Goal: Transaction & Acquisition: Purchase product/service

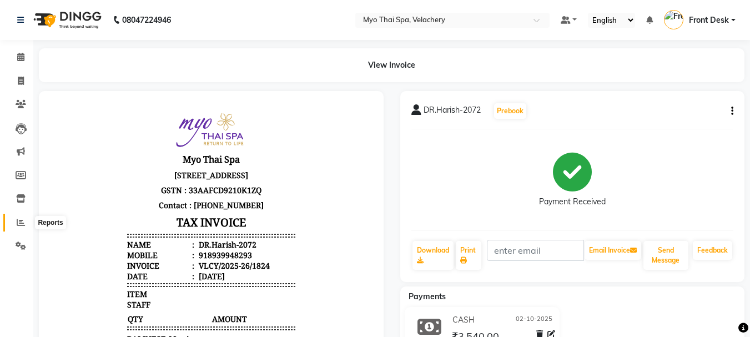
click at [19, 225] on icon at bounding box center [21, 222] width 8 height 8
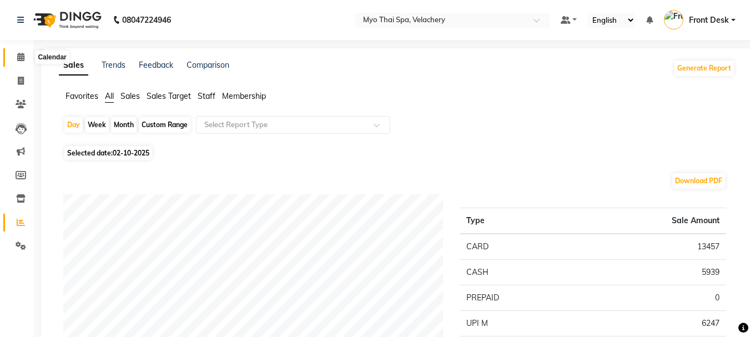
click at [21, 57] on icon at bounding box center [20, 57] width 7 height 8
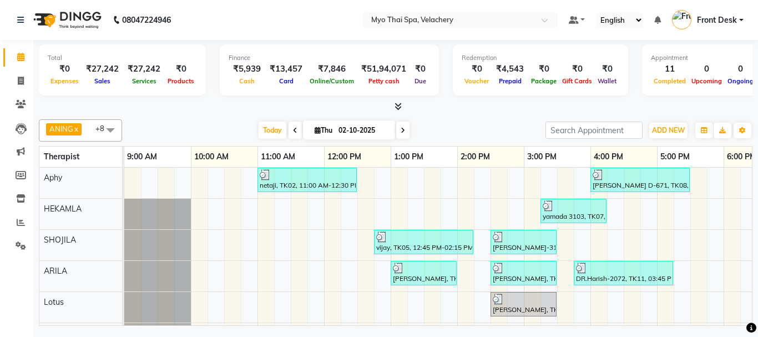
click at [678, 204] on div "netaji, TK02, 11:00 AM-12:30 PM, SWEDISH 90 min [PERSON_NAME] D-671, TK08, 04:0…" at bounding box center [623, 297] width 999 height 259
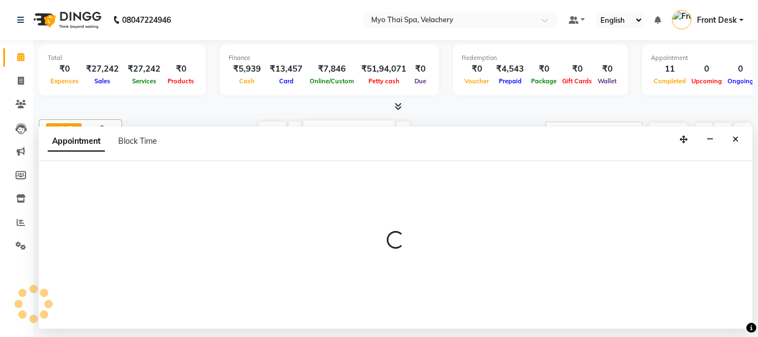
select select "37459"
select select "1035"
select select "tentative"
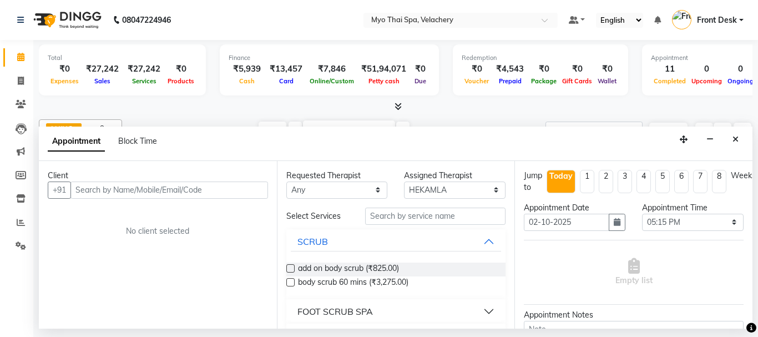
click at [110, 194] on input "text" at bounding box center [169, 189] width 198 height 17
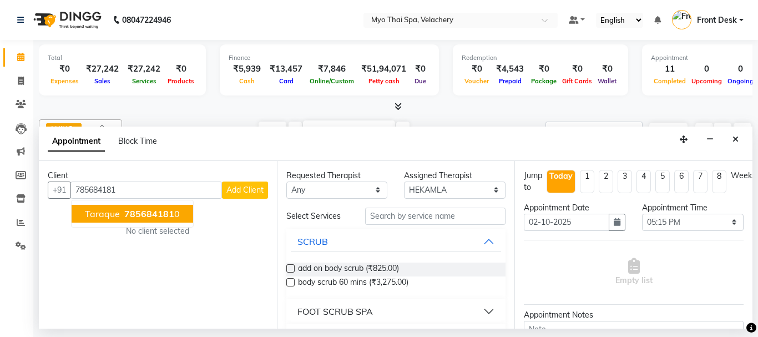
click at [98, 218] on span "taraque" at bounding box center [102, 213] width 35 height 11
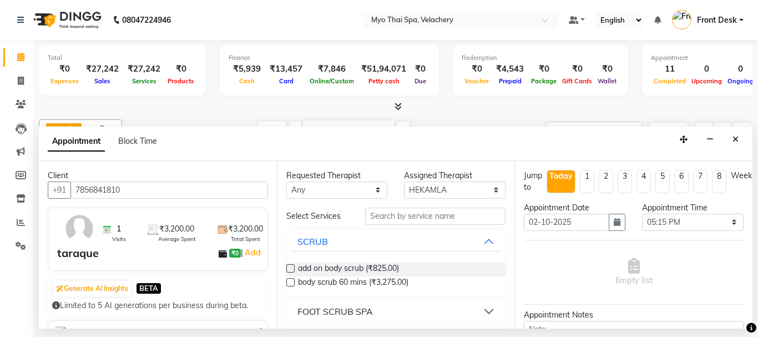
type input "7856841810"
click at [379, 217] on input "text" at bounding box center [435, 216] width 141 height 17
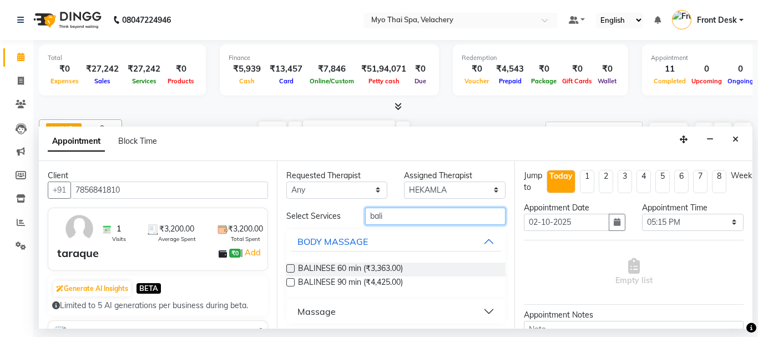
type input "bali"
click at [289, 268] on label at bounding box center [290, 268] width 8 height 8
click at [289, 268] on input "checkbox" at bounding box center [289, 269] width 7 height 7
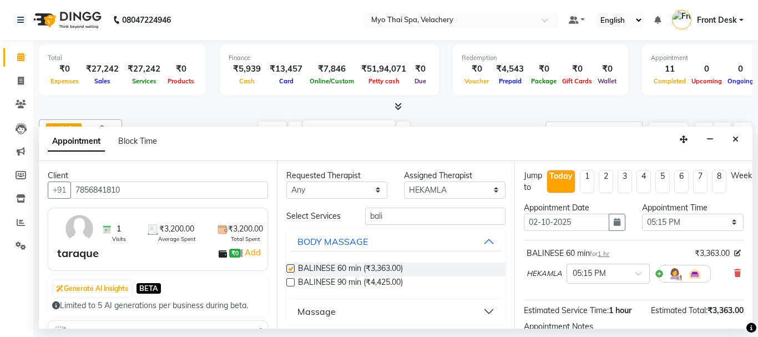
checkbox input "false"
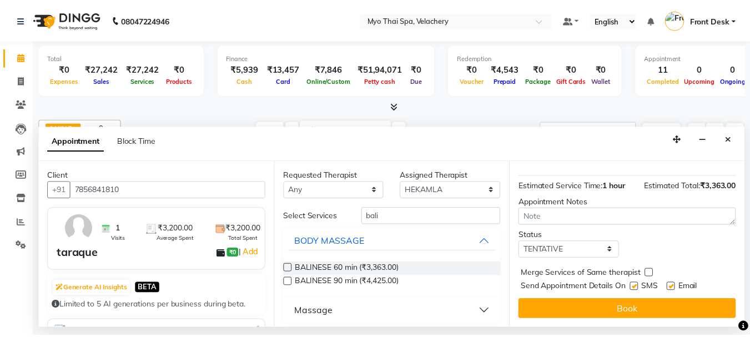
scroll to position [133, 0]
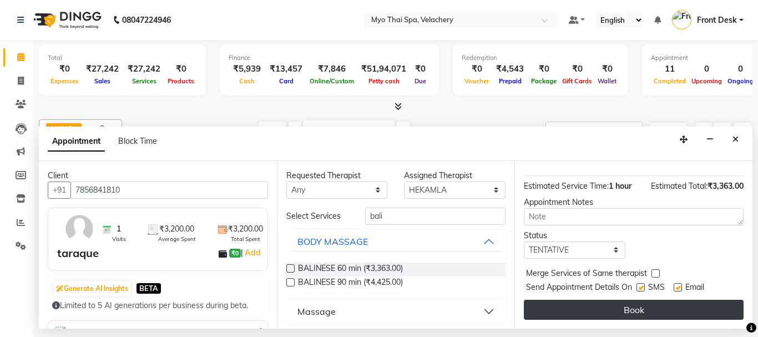
click at [577, 304] on button "Book" at bounding box center [634, 310] width 220 height 20
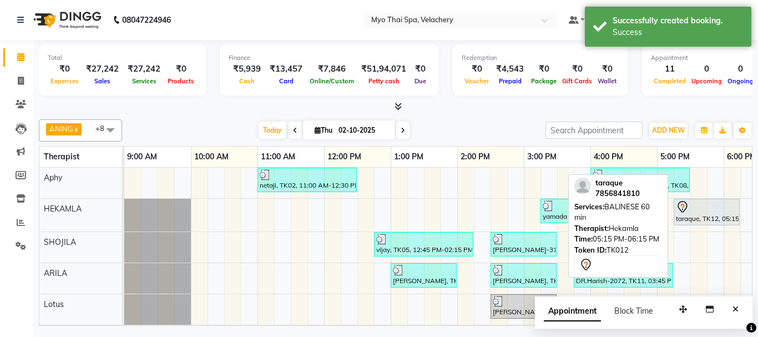
click at [697, 216] on div "taraque, TK12, 05:15 PM-06:15 PM, BALINESE 60 min" at bounding box center [707, 211] width 64 height 23
select select "7"
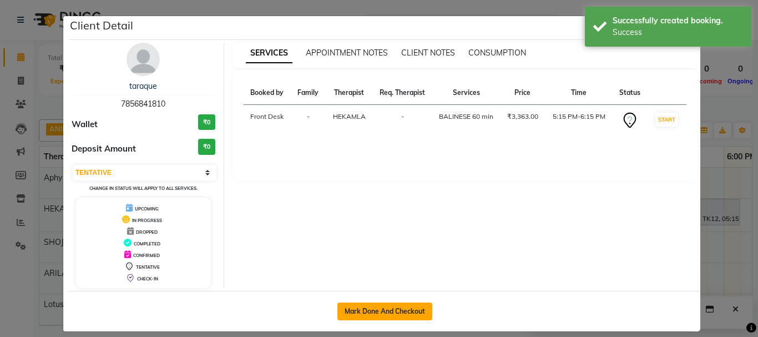
click at [379, 314] on button "Mark Done And Checkout" at bounding box center [384, 311] width 95 height 18
select select "service"
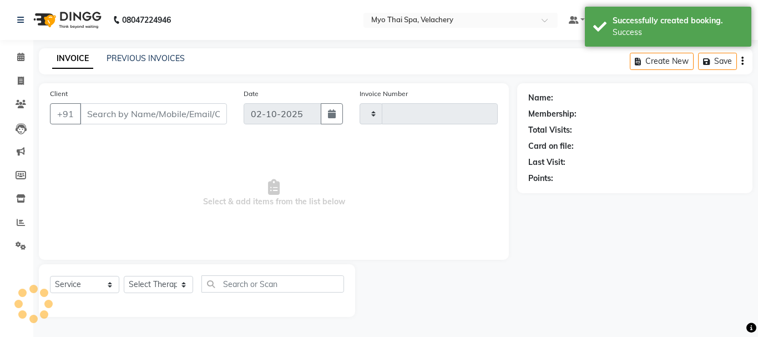
type input "1825"
select select "5554"
type input "7856841810"
select select "37459"
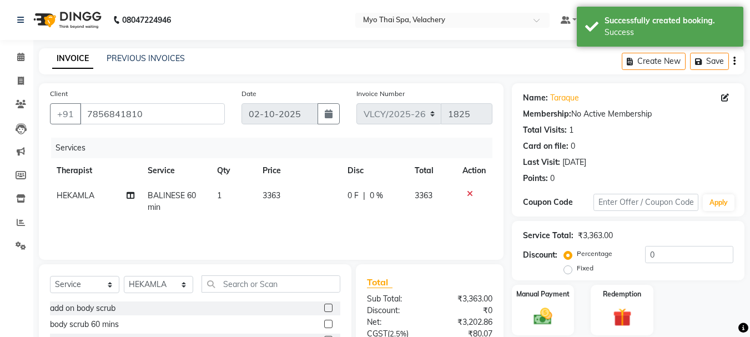
click at [179, 200] on td "BALINESE 60 min" at bounding box center [175, 201] width 69 height 37
select select "37459"
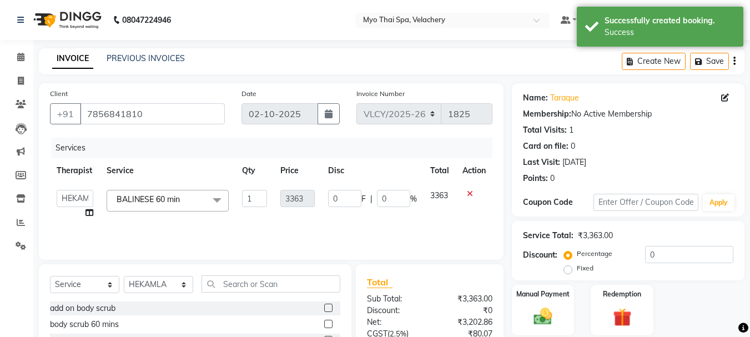
click at [216, 201] on span at bounding box center [217, 200] width 22 height 21
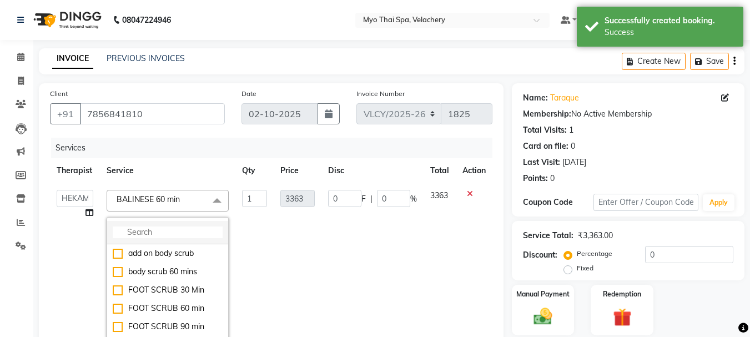
click at [143, 234] on input "multiselect-search" at bounding box center [168, 232] width 110 height 12
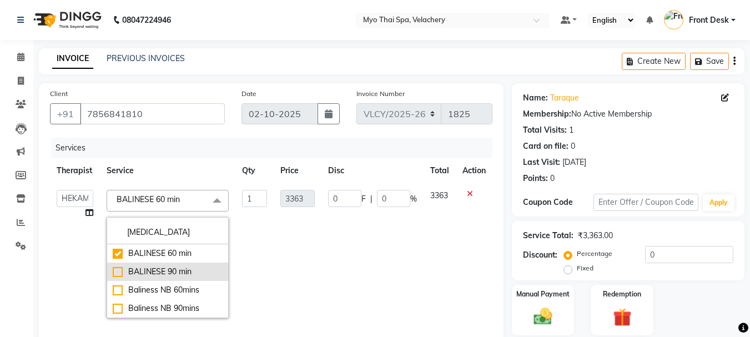
type input "[MEDICAL_DATA]"
click at [116, 269] on div "BALINESE 90 min" at bounding box center [168, 272] width 110 height 12
checkbox input "false"
checkbox input "true"
type input "4425"
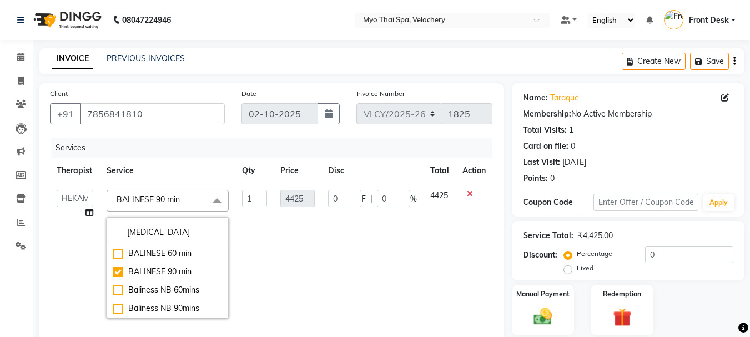
click at [282, 262] on td "4425" at bounding box center [298, 253] width 48 height 141
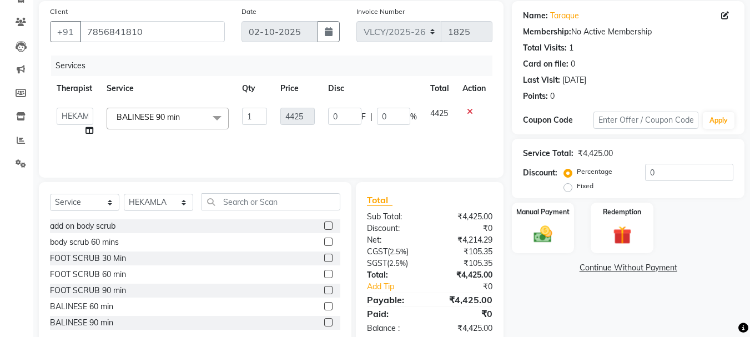
scroll to position [108, 0]
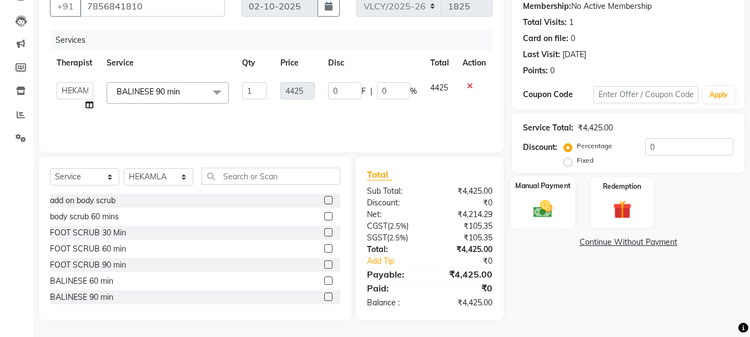
click at [562, 209] on div "Manual Payment" at bounding box center [542, 202] width 65 height 53
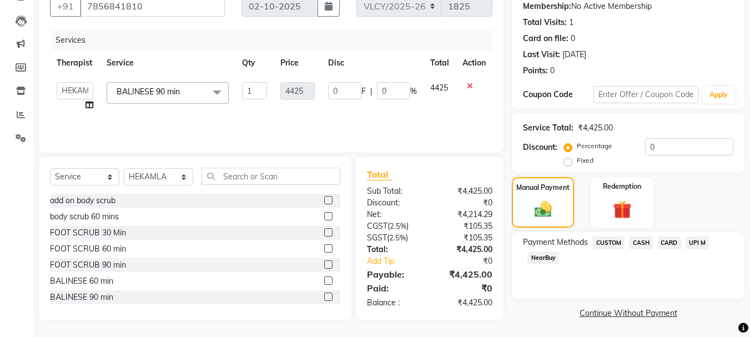
click at [668, 244] on span "CARD" at bounding box center [669, 242] width 24 height 13
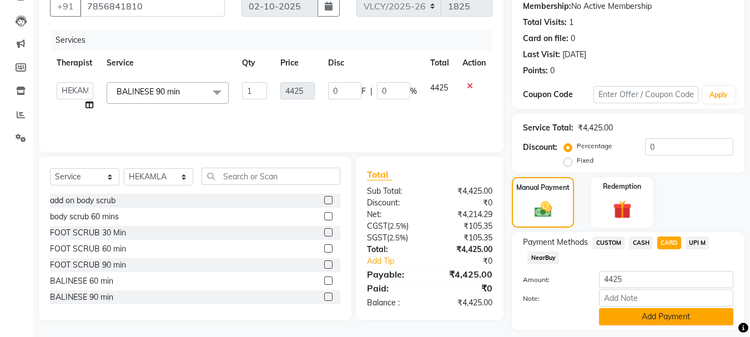
click at [638, 318] on button "Add Payment" at bounding box center [666, 316] width 134 height 17
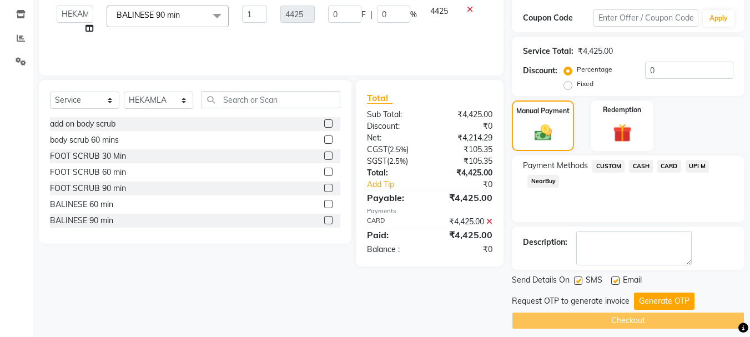
scroll to position [193, 0]
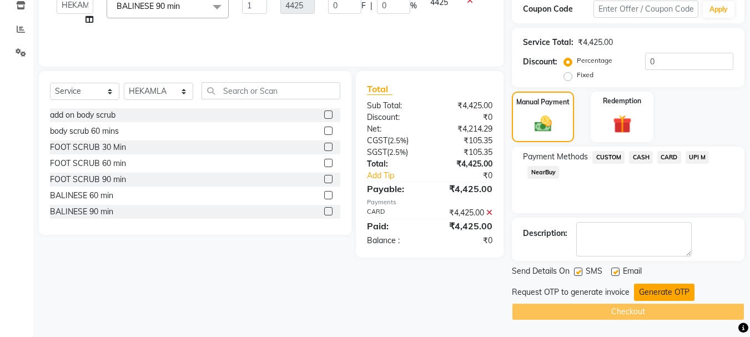
click at [648, 286] on button "Generate OTP" at bounding box center [664, 292] width 60 height 17
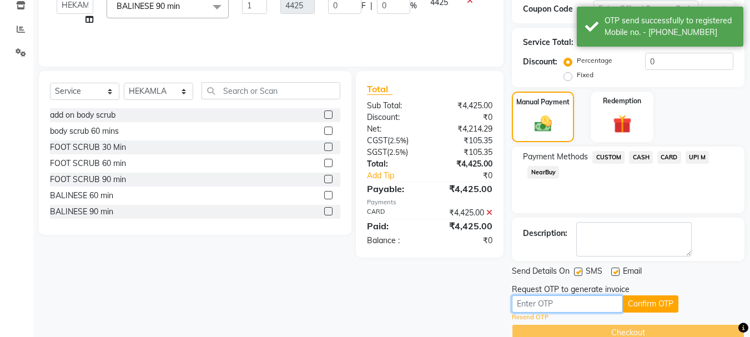
click at [561, 305] on input "text" at bounding box center [567, 303] width 111 height 17
click at [550, 304] on input "text" at bounding box center [567, 303] width 111 height 17
type input "7723"
click at [651, 305] on button "Confirm OTP" at bounding box center [650, 303] width 55 height 17
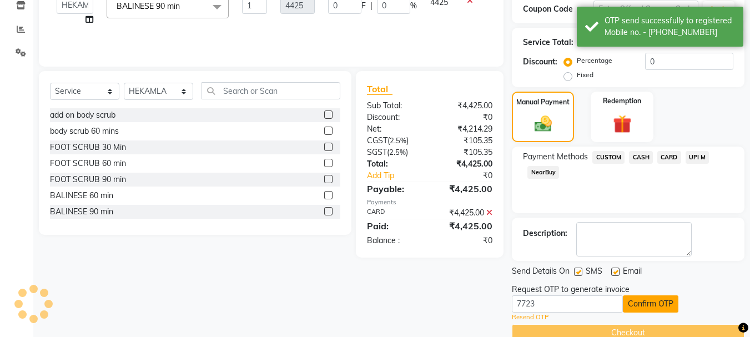
scroll to position [171, 0]
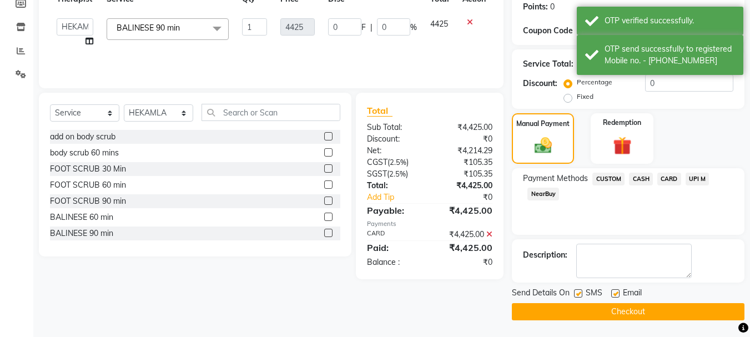
click at [612, 310] on button "Checkout" at bounding box center [628, 311] width 232 height 17
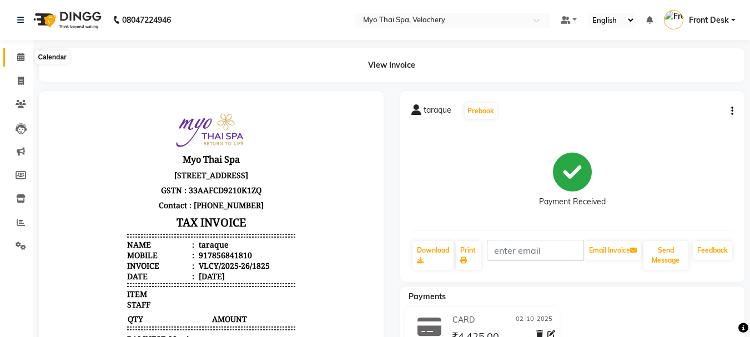
drag, startPoint x: 23, startPoint y: 58, endPoint x: 29, endPoint y: 61, distance: 7.0
click at [24, 58] on icon at bounding box center [20, 57] width 7 height 8
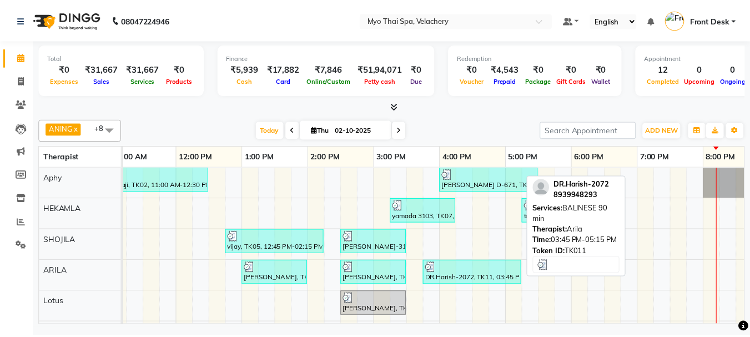
scroll to position [55, 0]
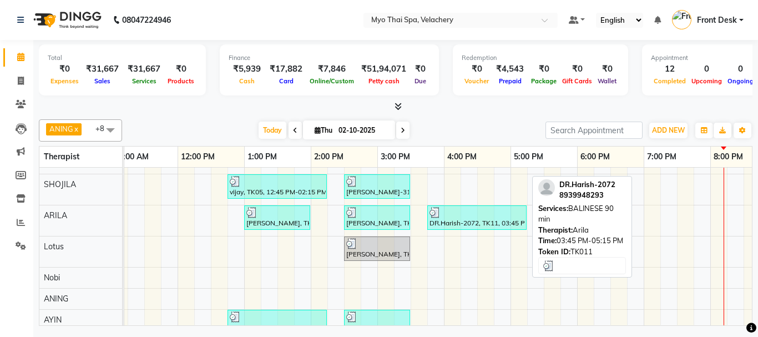
click at [466, 226] on div "DR.Harish-2072, TK11, 03:45 PM-05:15 PM, BALINESE 90 min" at bounding box center [476, 217] width 97 height 21
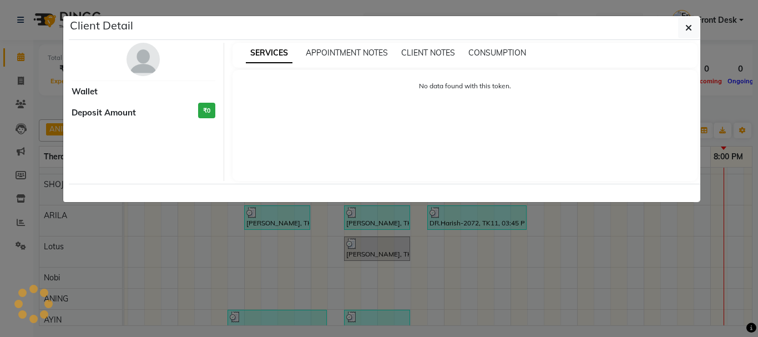
select select "3"
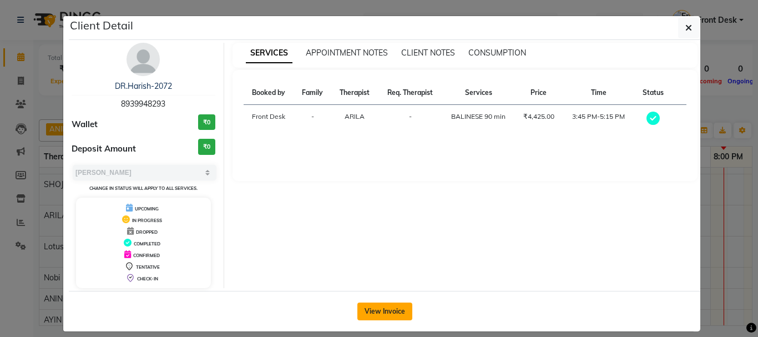
click at [361, 310] on button "View Invoice" at bounding box center [384, 311] width 55 height 18
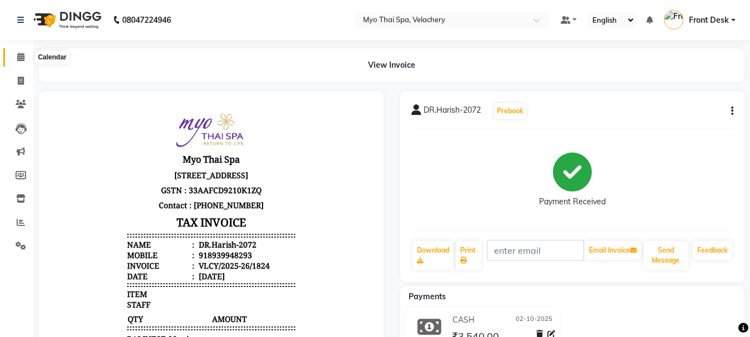
click at [23, 57] on icon at bounding box center [20, 57] width 7 height 8
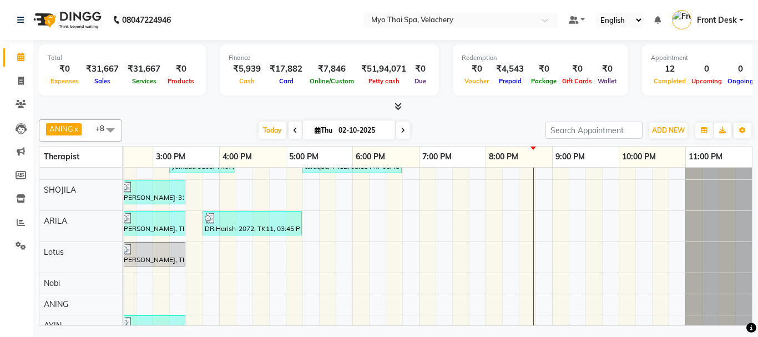
scroll to position [110, 0]
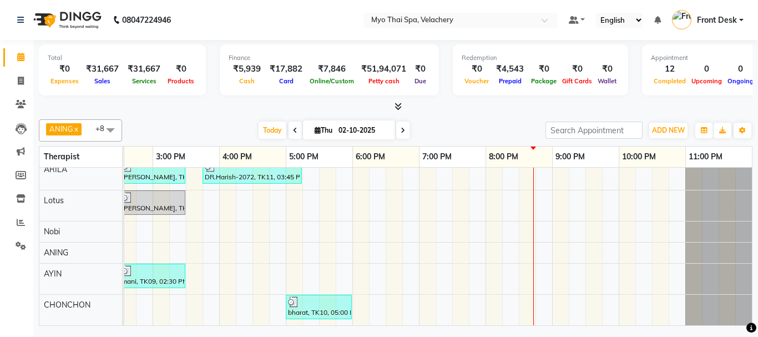
click at [423, 286] on div "netaji, TK02, 11:00 AM-12:30 PM, SWEDISH 90 min [PERSON_NAME] D-671, TK08, 04:0…" at bounding box center [252, 195] width 999 height 259
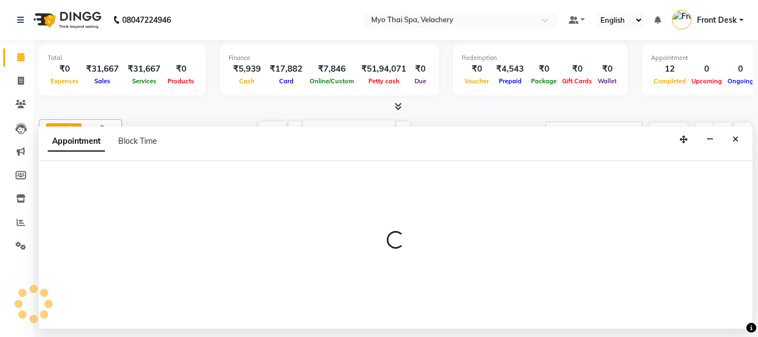
select select "84845"
select select "1140"
select select "tentative"
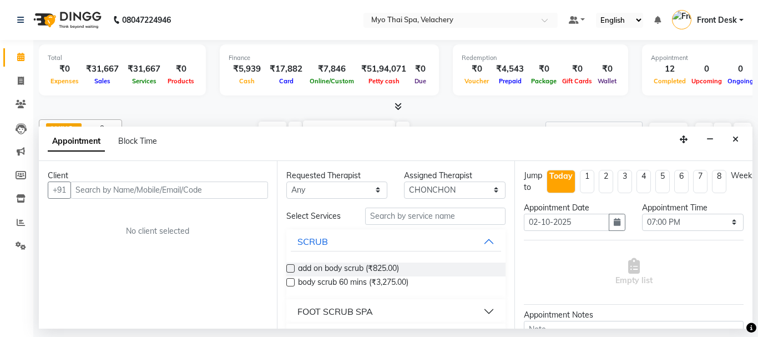
click at [107, 191] on input "text" at bounding box center [169, 189] width 198 height 17
type input "8585981411"
click at [235, 193] on span "Add Client" at bounding box center [244, 190] width 37 height 10
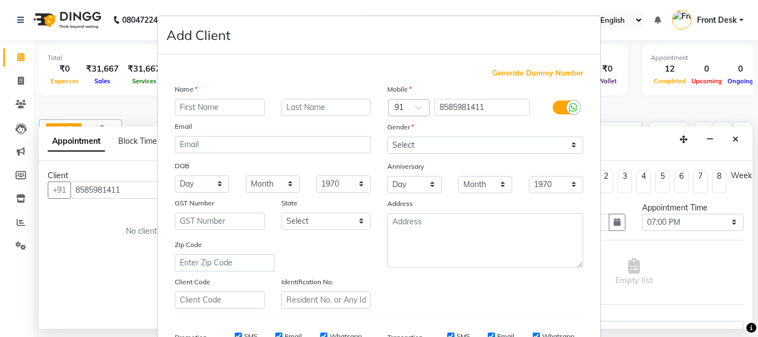
click at [203, 110] on input "text" at bounding box center [220, 107] width 90 height 17
type input "nishan"
click at [568, 148] on select "Select [DEMOGRAPHIC_DATA] [DEMOGRAPHIC_DATA] Other Prefer Not To Say" at bounding box center [485, 144] width 196 height 17
select select "[DEMOGRAPHIC_DATA]"
click at [387, 136] on select "Select [DEMOGRAPHIC_DATA] [DEMOGRAPHIC_DATA] Other Prefer Not To Say" at bounding box center [485, 144] width 196 height 17
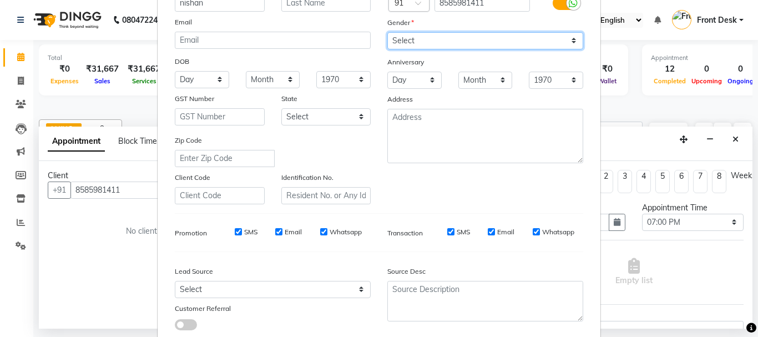
scroll to position [175, 0]
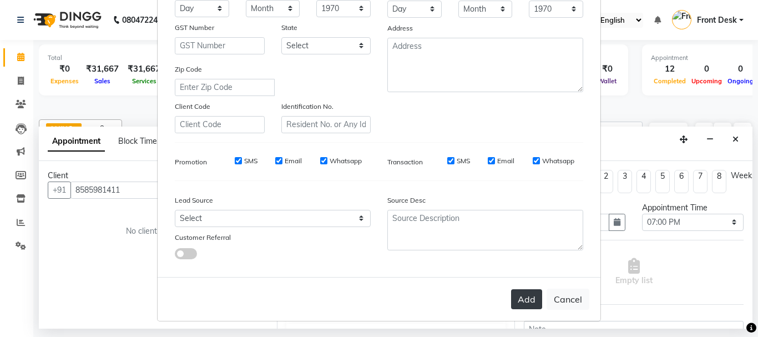
click at [529, 299] on button "Add" at bounding box center [526, 299] width 31 height 20
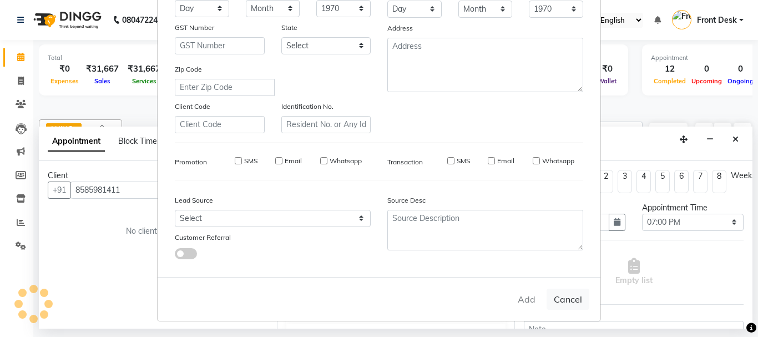
select select
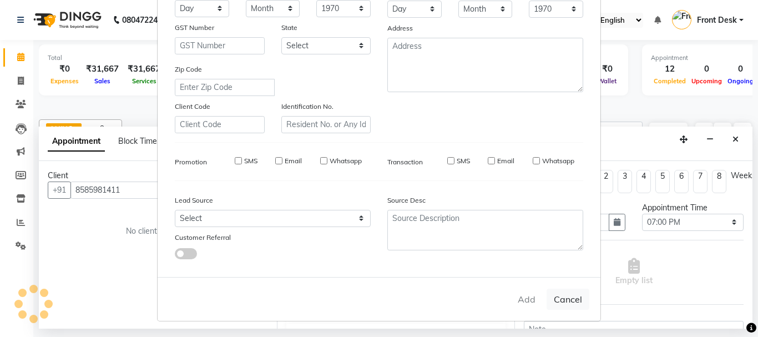
select select
checkbox input "false"
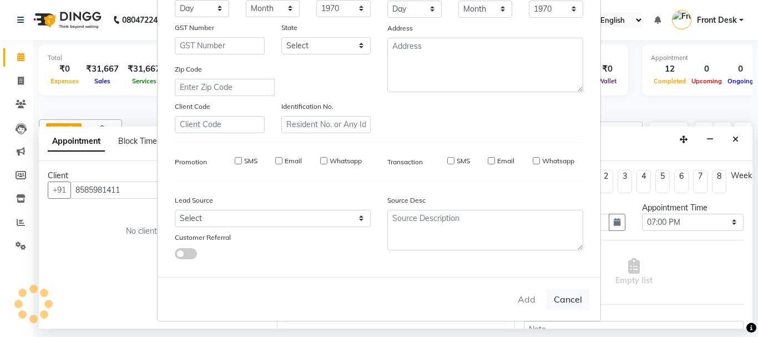
checkbox input "false"
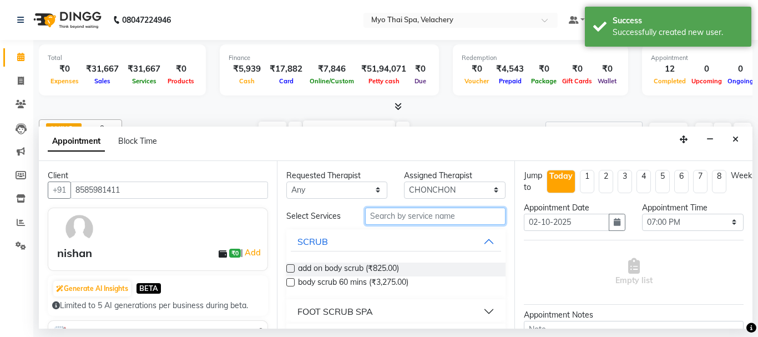
click at [388, 216] on input "text" at bounding box center [435, 216] width 141 height 17
type input "swe"
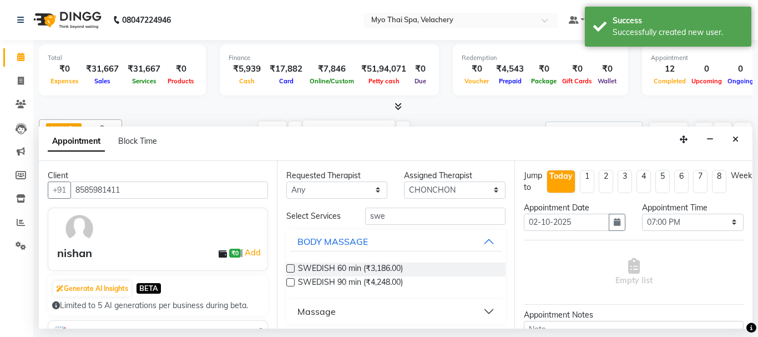
click at [289, 266] on label at bounding box center [290, 268] width 8 height 8
click at [289, 266] on input "checkbox" at bounding box center [289, 269] width 7 height 7
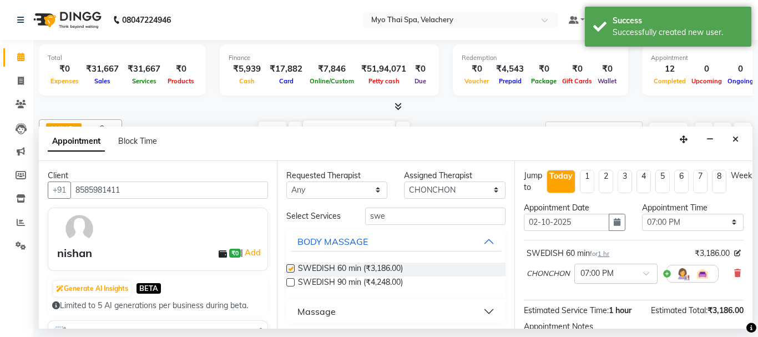
checkbox input "false"
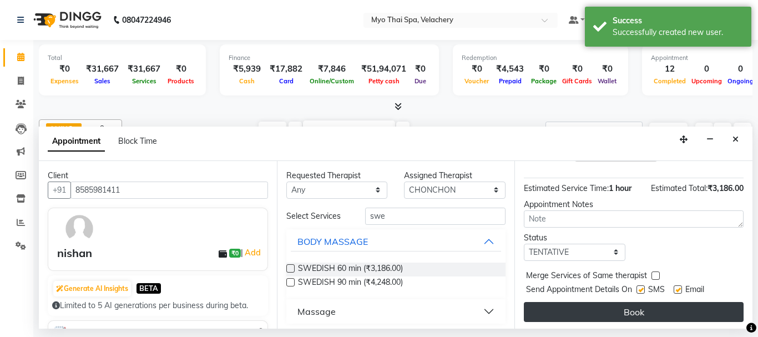
scroll to position [133, 0]
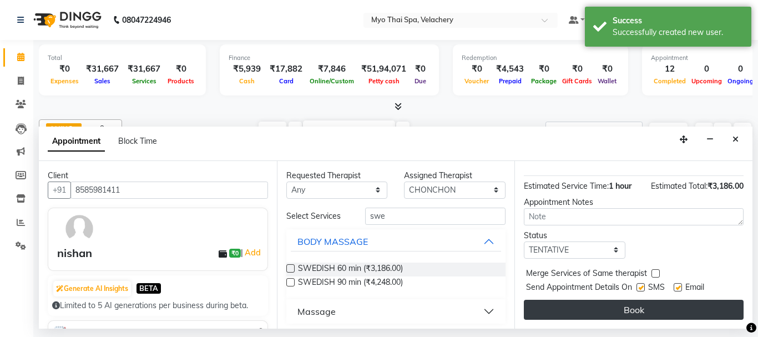
click at [581, 300] on button "Book" at bounding box center [634, 310] width 220 height 20
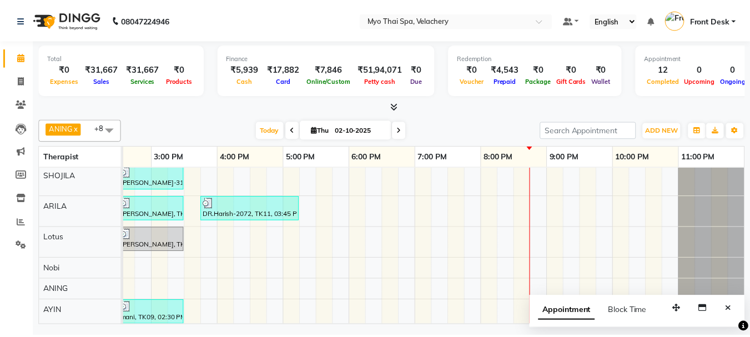
scroll to position [112, 0]
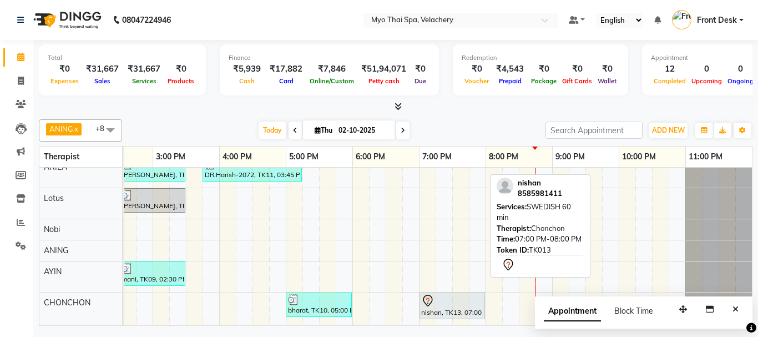
click at [449, 297] on div at bounding box center [452, 300] width 62 height 13
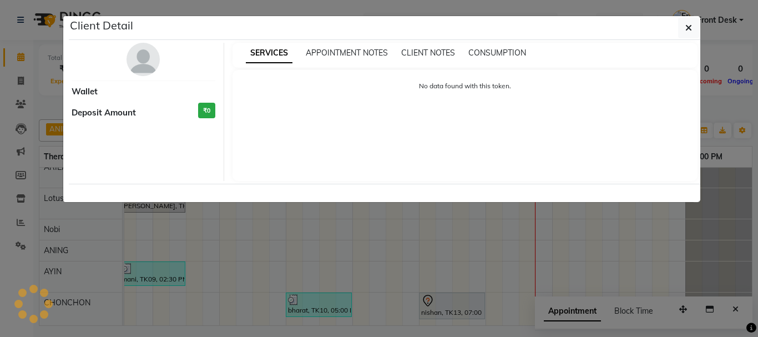
select select "7"
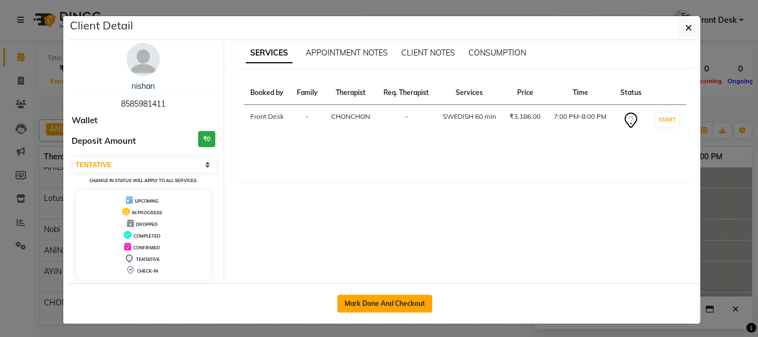
click at [397, 306] on button "Mark Done And Checkout" at bounding box center [384, 304] width 95 height 18
select select "service"
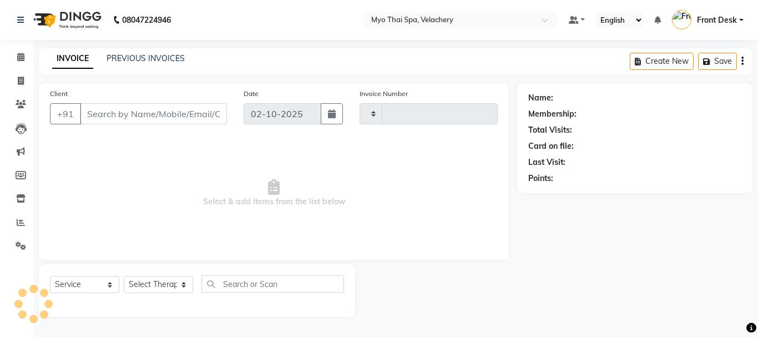
select select "3"
type input "1826"
select select "5554"
type input "8585981411"
select select "84845"
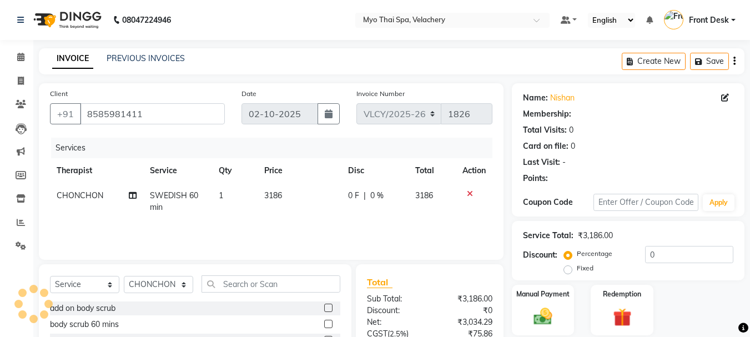
scroll to position [108, 0]
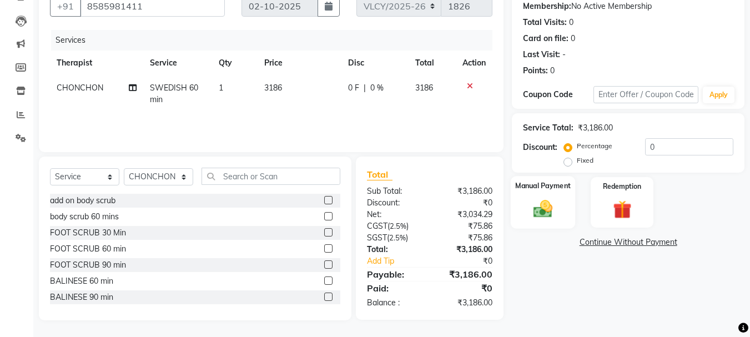
click at [523, 200] on div "Manual Payment" at bounding box center [542, 202] width 65 height 53
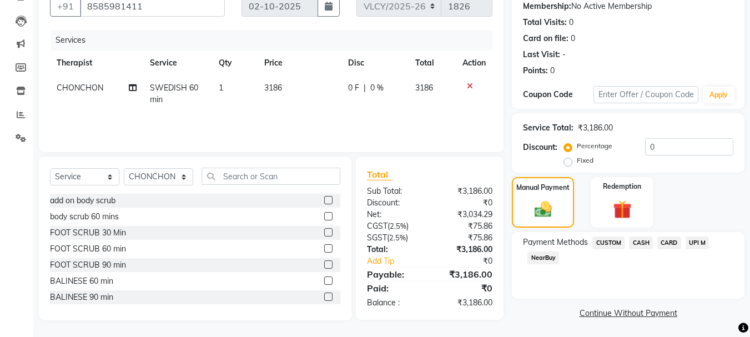
click at [645, 243] on span "CASH" at bounding box center [641, 242] width 24 height 13
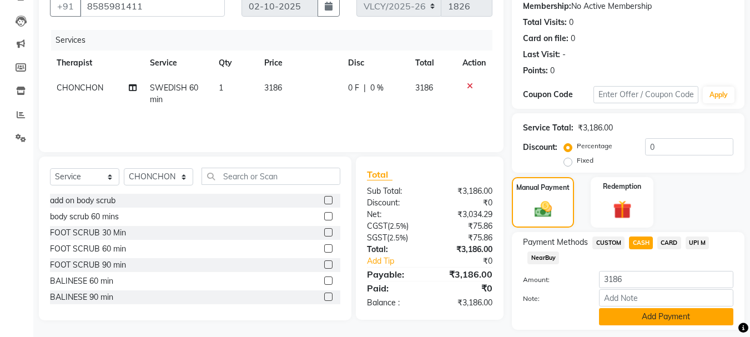
click at [646, 316] on button "Add Payment" at bounding box center [666, 316] width 134 height 17
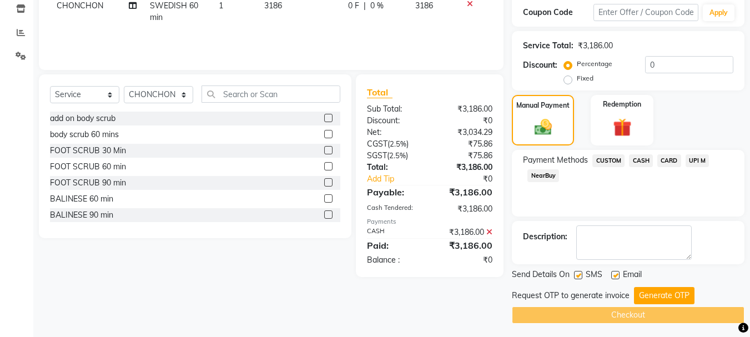
scroll to position [193, 0]
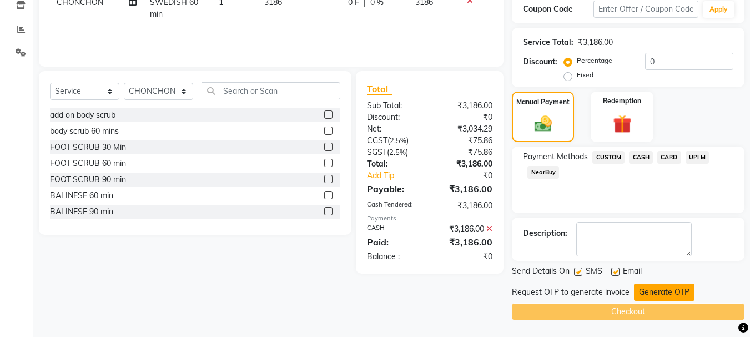
click at [642, 294] on button "Generate OTP" at bounding box center [664, 292] width 60 height 17
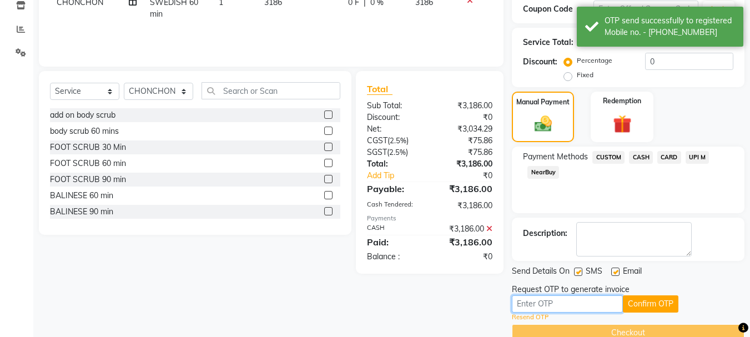
click at [555, 302] on input "text" at bounding box center [567, 303] width 111 height 17
type input "6288"
click at [638, 301] on button "Confirm OTP" at bounding box center [650, 303] width 55 height 17
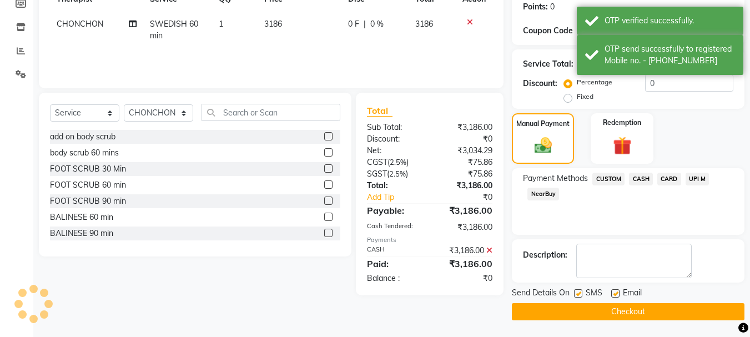
scroll to position [171, 0]
click at [610, 312] on button "Checkout" at bounding box center [628, 311] width 232 height 17
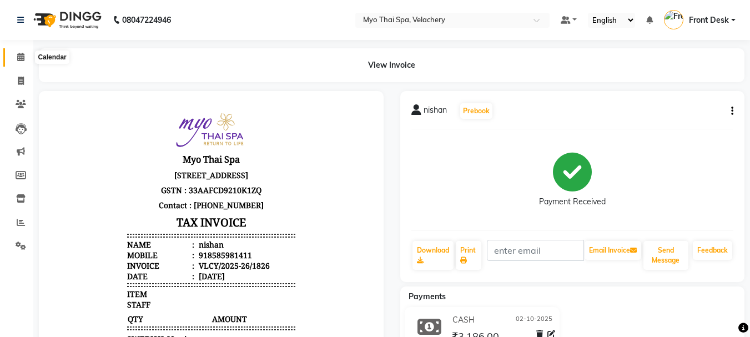
click at [18, 60] on icon at bounding box center [20, 57] width 7 height 8
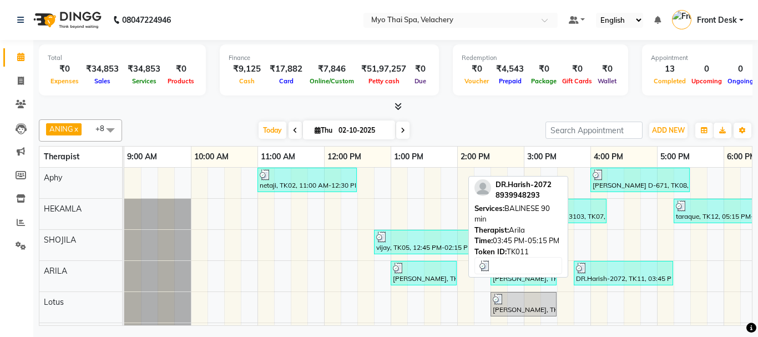
click at [593, 276] on div "DR.Harish-2072, TK11, 03:45 PM-05:15 PM, BALINESE 90 min" at bounding box center [623, 272] width 97 height 21
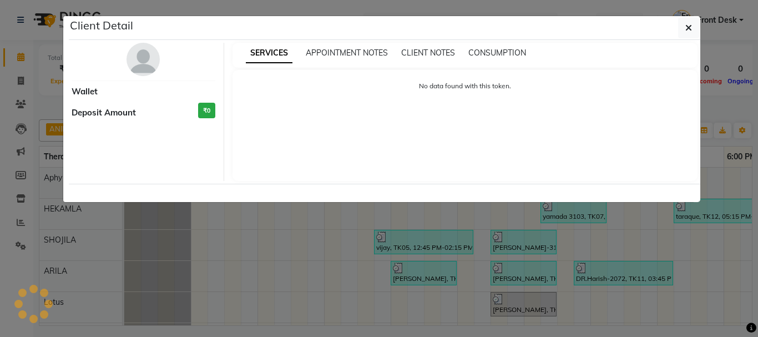
select select "3"
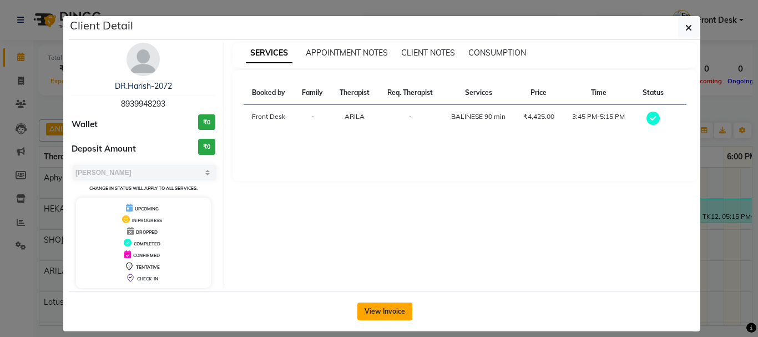
click at [373, 310] on button "View Invoice" at bounding box center [384, 311] width 55 height 18
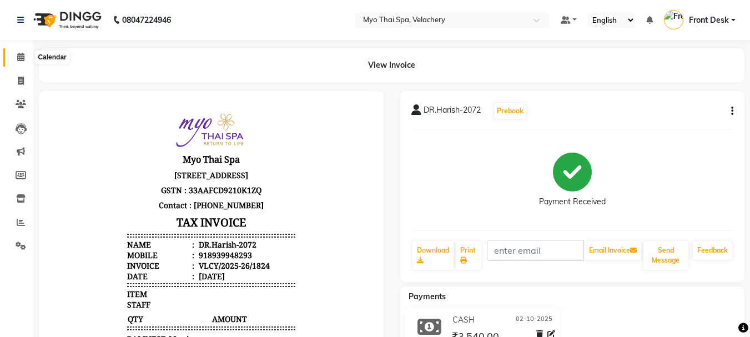
click at [26, 63] on span at bounding box center [20, 57] width 19 height 13
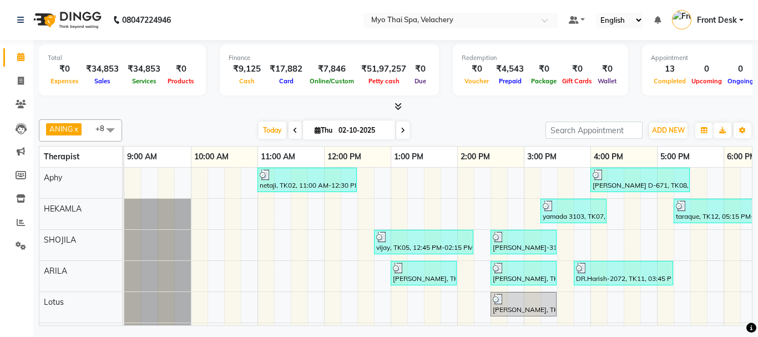
scroll to position [0, 195]
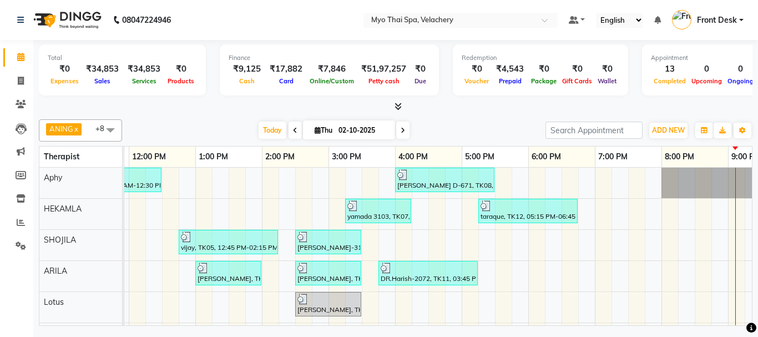
click at [599, 266] on div "netaji, TK02, 11:00 AM-12:30 PM, SWEDISH 90 min [PERSON_NAME] D-671, TK08, 04:0…" at bounding box center [428, 297] width 999 height 259
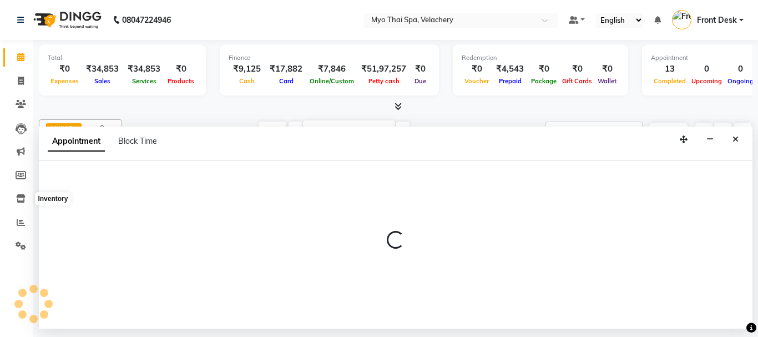
select select "37462"
select select "1140"
select select "tentative"
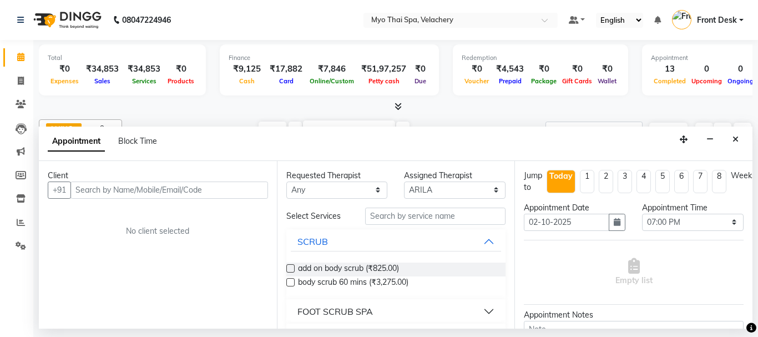
click at [96, 195] on input "text" at bounding box center [169, 189] width 198 height 17
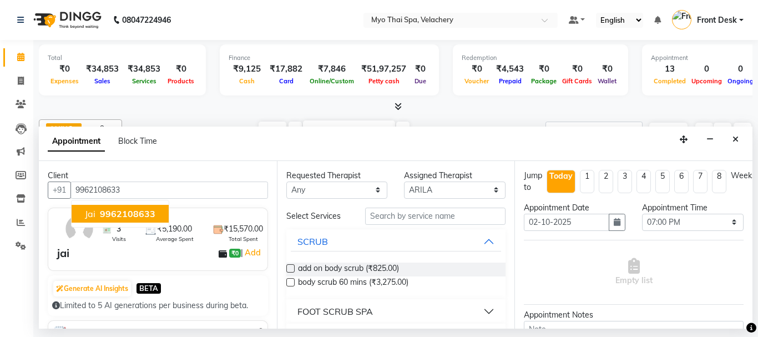
click at [111, 208] on span "9962108633" at bounding box center [127, 213] width 55 height 11
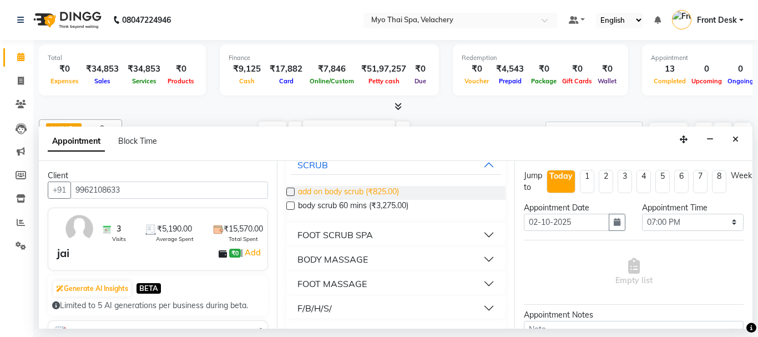
scroll to position [0, 0]
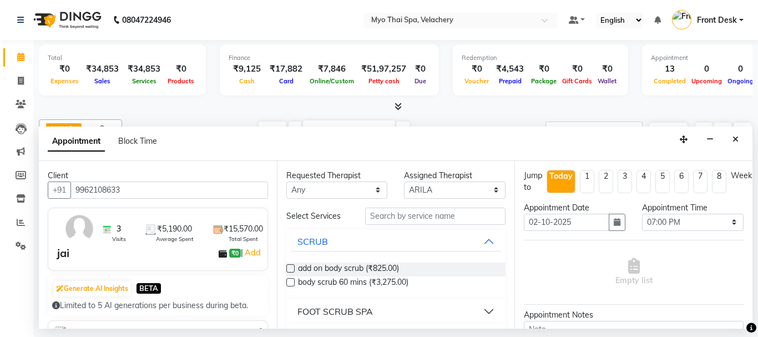
type input "9962108633"
click at [375, 219] on input "text" at bounding box center [435, 216] width 141 height 17
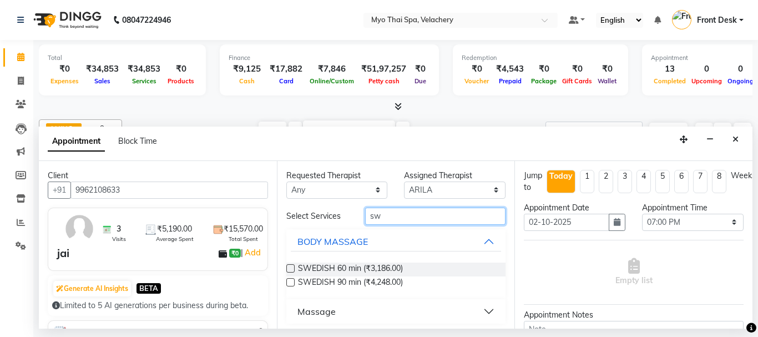
type input "sw"
click at [291, 268] on label at bounding box center [290, 268] width 8 height 8
click at [291, 268] on input "checkbox" at bounding box center [289, 269] width 7 height 7
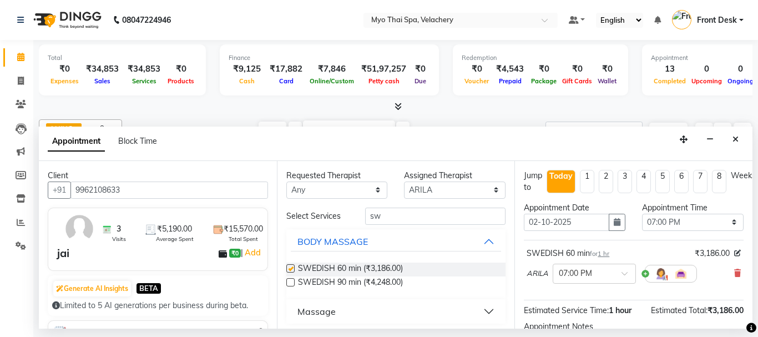
checkbox input "false"
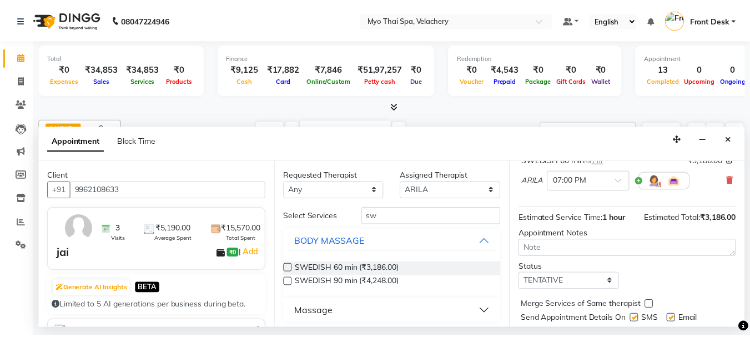
scroll to position [133, 0]
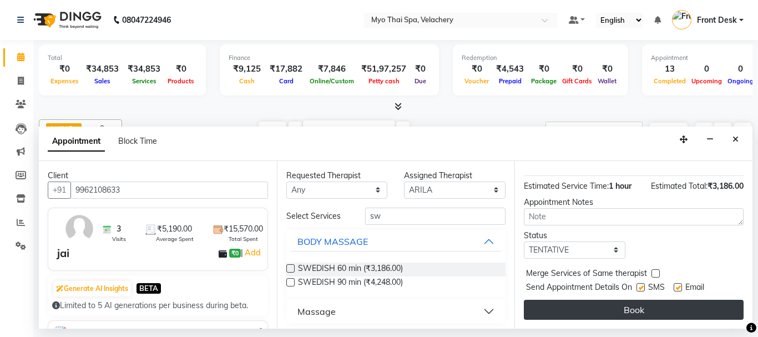
click at [594, 300] on button "Book" at bounding box center [634, 310] width 220 height 20
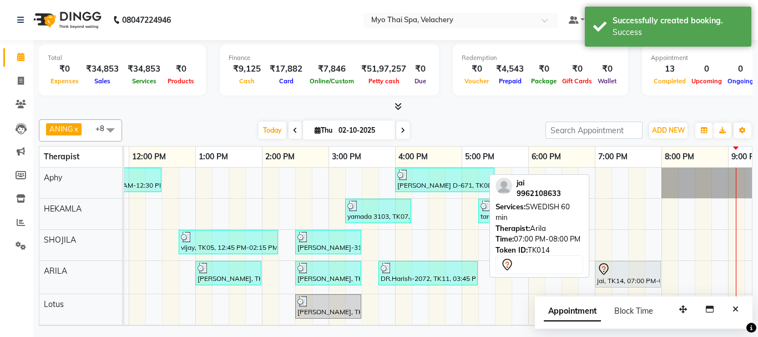
click at [609, 278] on div "jai, TK14, 07:00 PM-08:00 PM, SWEDISH 60 min" at bounding box center [628, 273] width 64 height 23
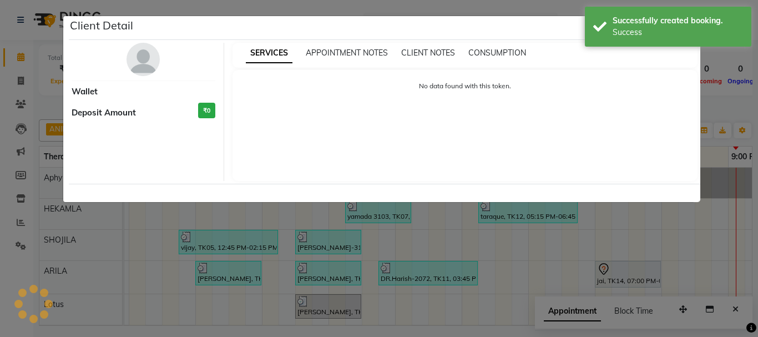
select select "7"
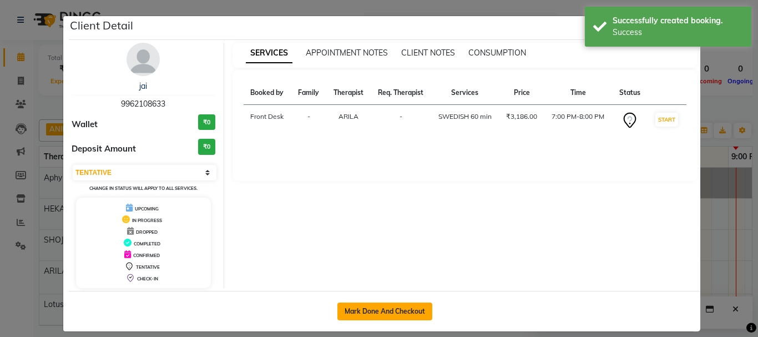
click at [365, 310] on button "Mark Done And Checkout" at bounding box center [384, 311] width 95 height 18
select select "service"
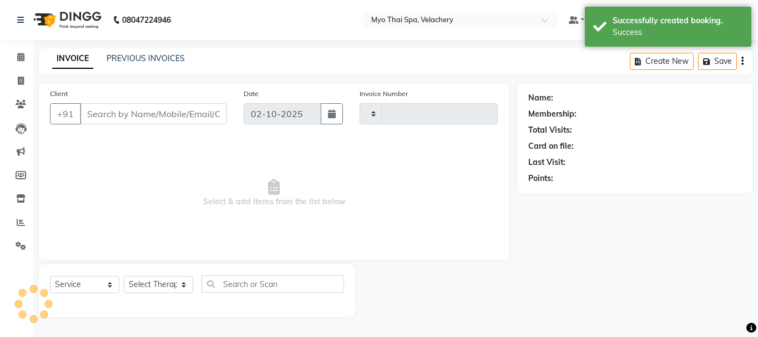
type input "1827"
select select "3"
select select "5554"
type input "9962108633"
select select "37462"
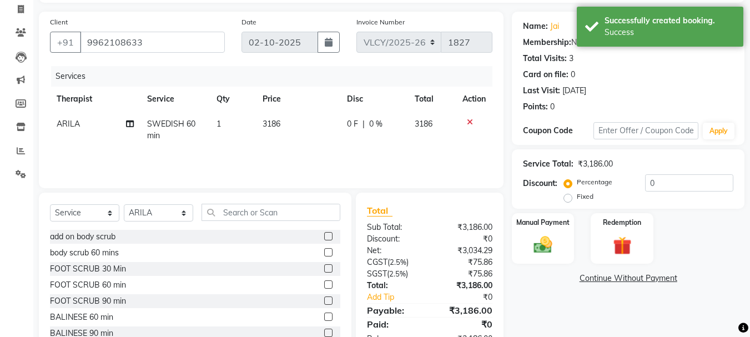
scroll to position [52, 0]
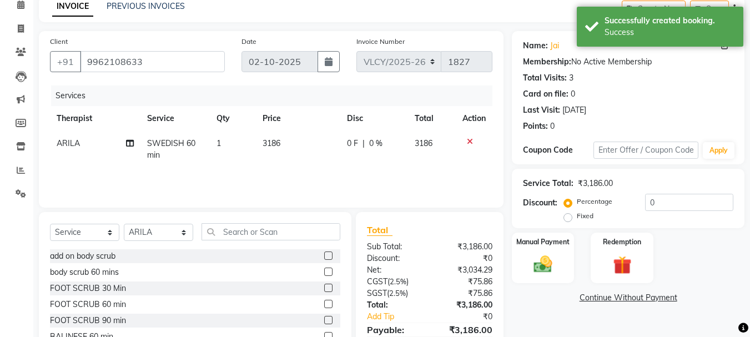
click at [378, 144] on span "0 %" at bounding box center [375, 144] width 13 height 12
select select "37462"
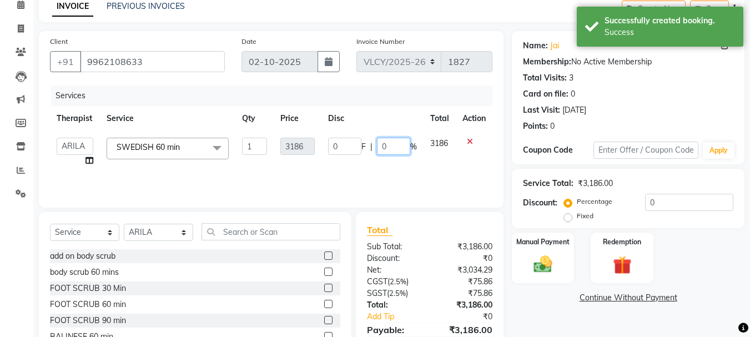
click at [398, 149] on input "0" at bounding box center [393, 146] width 33 height 17
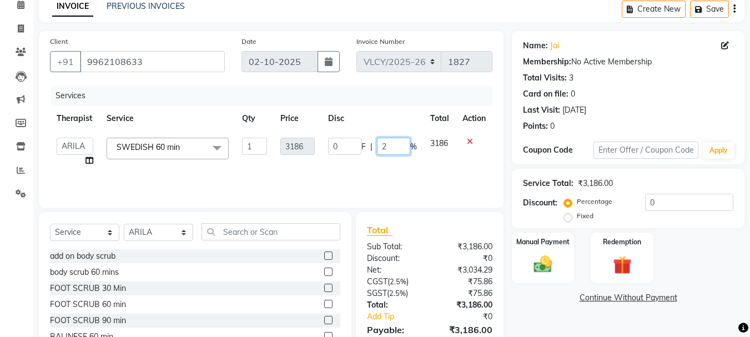
type input "20"
click at [419, 163] on tr "ANING Aphy ARILA AYIN CHONCHON Front Desk HEKAMLA Lotus Nobi SHOJILA SWEDISH 60…" at bounding box center [271, 152] width 442 height 42
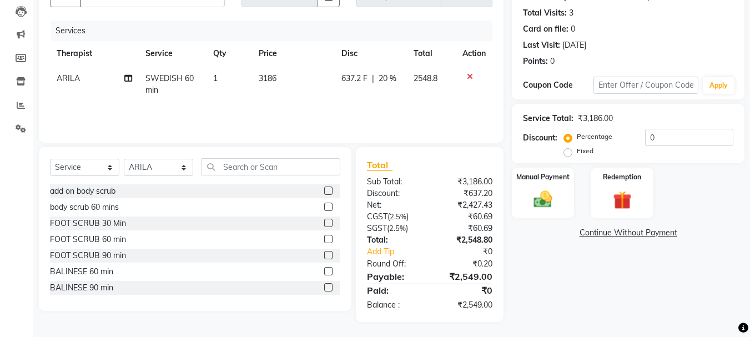
scroll to position [119, 0]
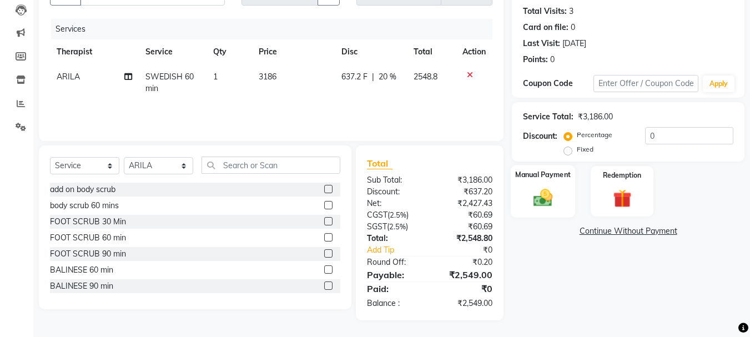
click at [547, 200] on img at bounding box center [542, 197] width 31 height 22
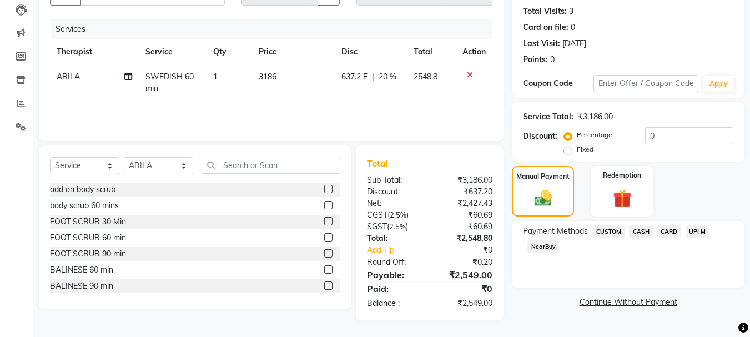
click at [665, 232] on span "CARD" at bounding box center [669, 231] width 24 height 13
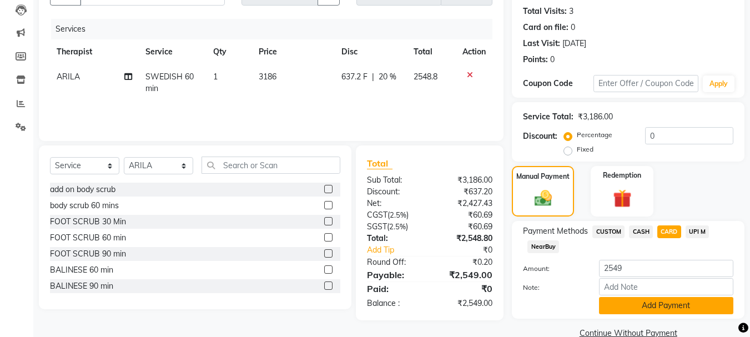
click at [635, 309] on button "Add Payment" at bounding box center [666, 305] width 134 height 17
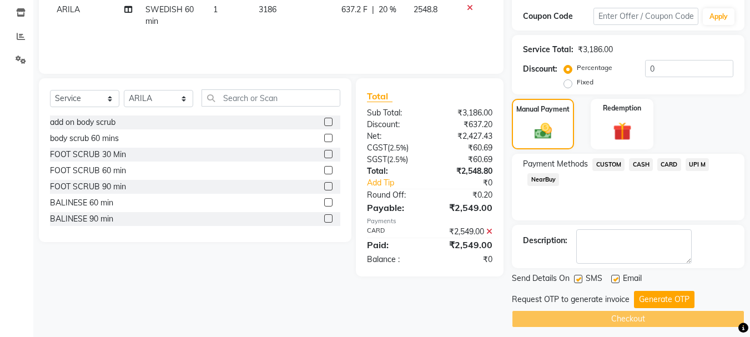
scroll to position [193, 0]
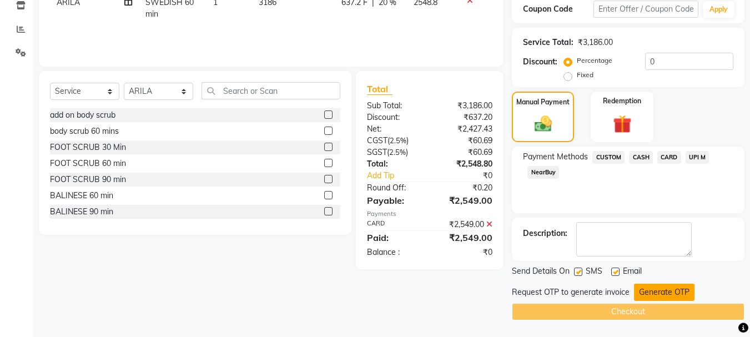
click at [657, 296] on button "Generate OTP" at bounding box center [664, 292] width 60 height 17
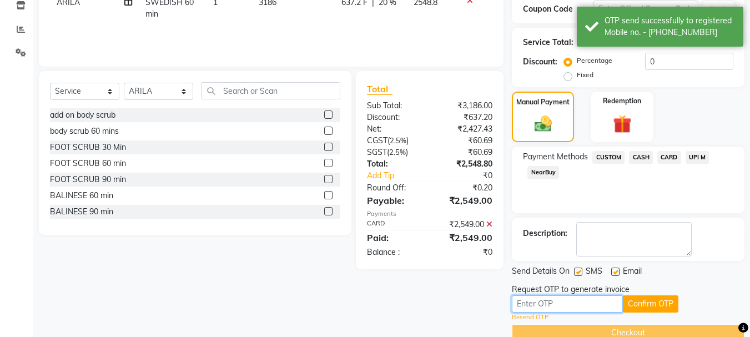
click at [549, 302] on input "text" at bounding box center [567, 303] width 111 height 17
click at [580, 270] on label at bounding box center [578, 271] width 8 height 8
click at [580, 270] on input "checkbox" at bounding box center [577, 272] width 7 height 7
checkbox input "false"
click at [548, 302] on input "text" at bounding box center [567, 303] width 111 height 17
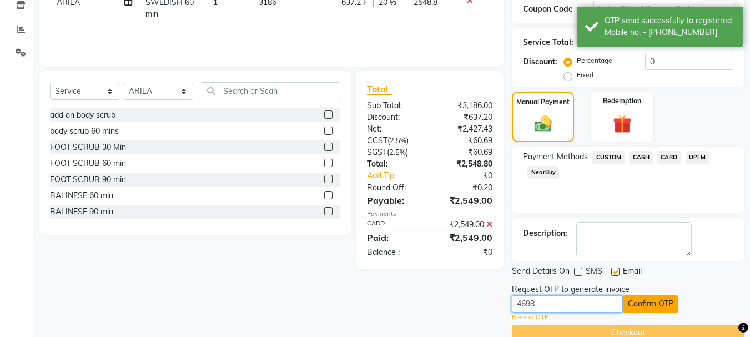
type input "4698"
click at [640, 304] on button "Confirm OTP" at bounding box center [650, 303] width 55 height 17
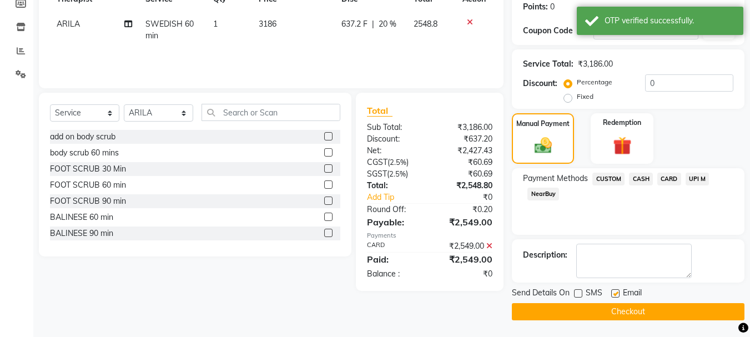
click at [605, 312] on button "Checkout" at bounding box center [628, 311] width 232 height 17
click at [605, 312] on div "Checkout" at bounding box center [628, 311] width 232 height 17
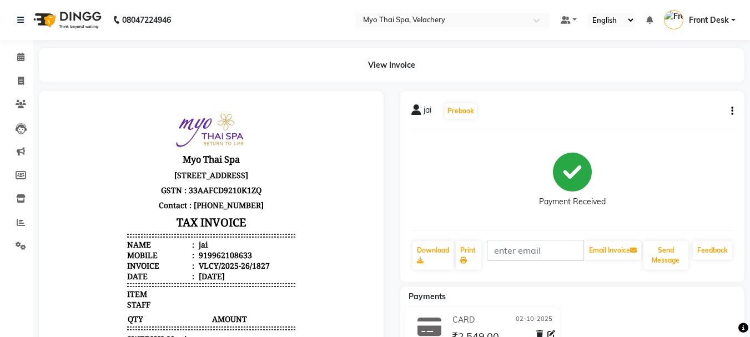
scroll to position [55, 0]
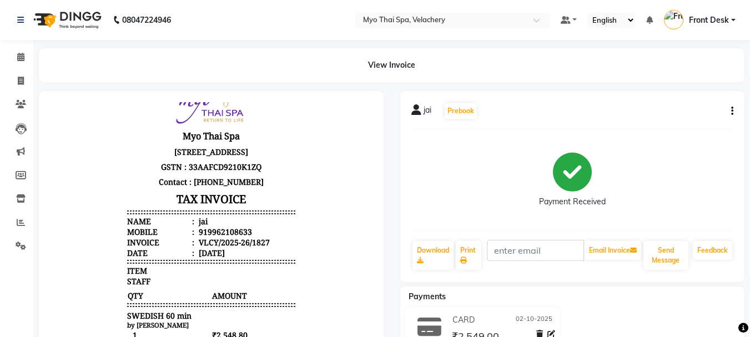
click at [463, 193] on div "Payment Received" at bounding box center [572, 179] width 322 height 83
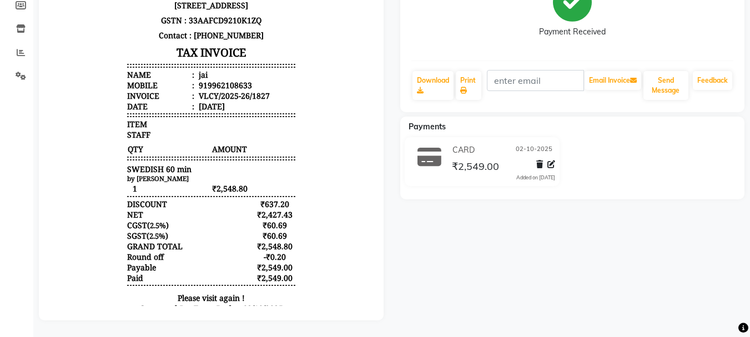
scroll to position [0, 0]
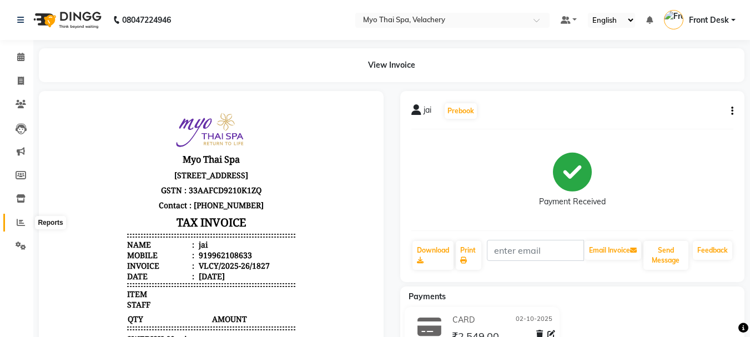
click at [26, 222] on span at bounding box center [20, 222] width 19 height 13
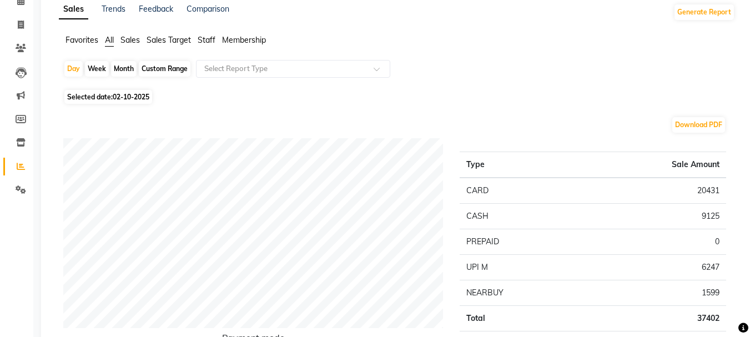
scroll to position [55, 0]
click at [694, 127] on button "Download PDF" at bounding box center [698, 126] width 53 height 16
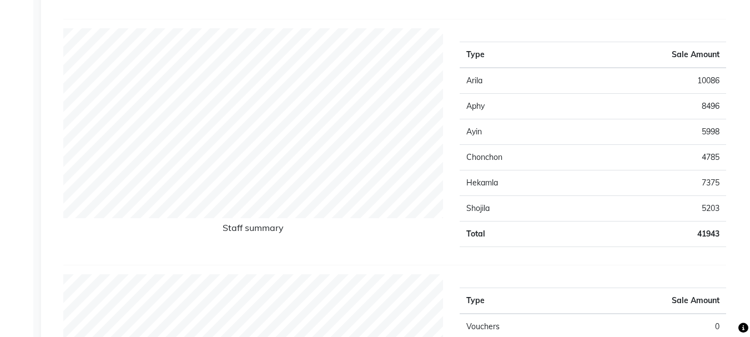
scroll to position [444, 0]
